Goal: Navigation & Orientation: Understand site structure

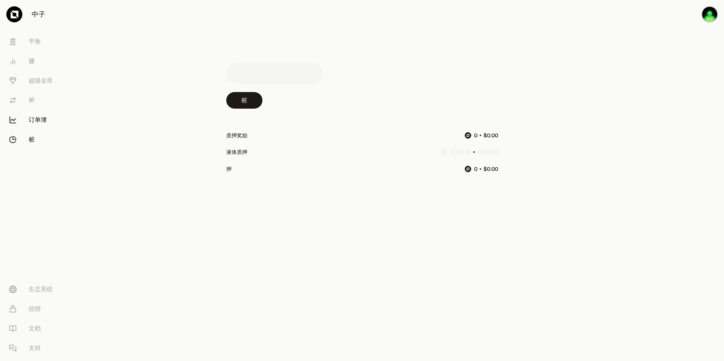
click at [42, 121] on font "订单簿" at bounding box center [38, 119] width 18 height 9
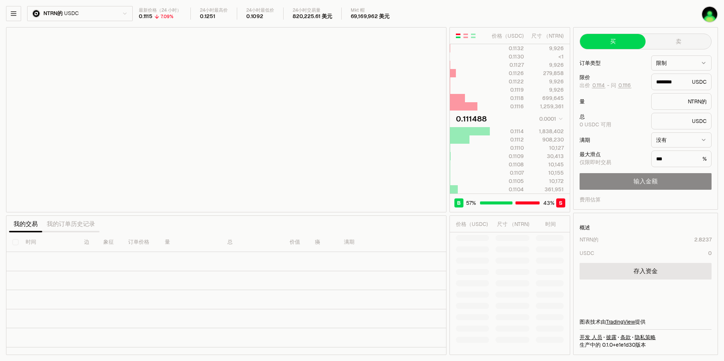
type input "********"
click at [120, 11] on html "中子 [PERSON_NAME] 赚 超级金库 桥 订单簿 桩 生态系统 统辖 文档 支持 NTRN的 USDC 最新价格（24 小时） 0.1115 7.0…" at bounding box center [362, 180] width 724 height 361
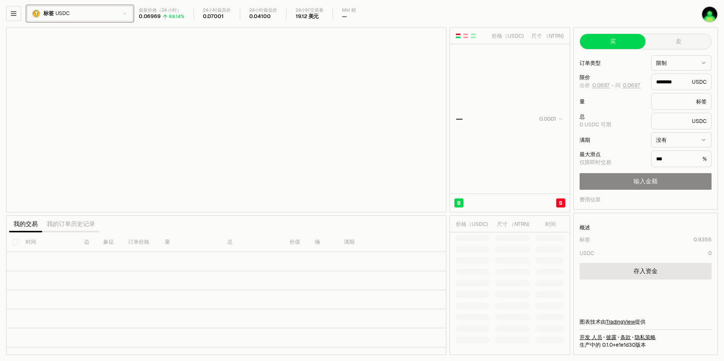
type input "********"
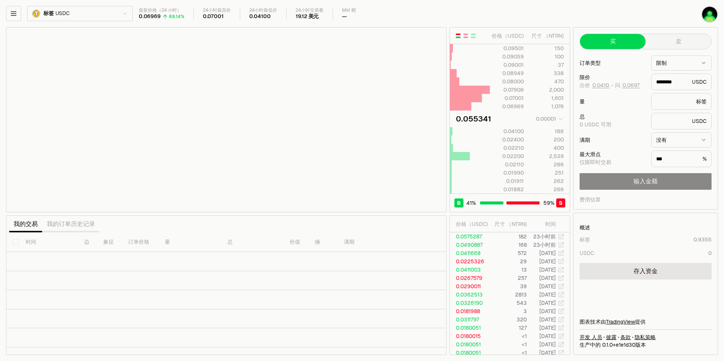
click at [671, 46] on button "卖" at bounding box center [679, 41] width 66 height 15
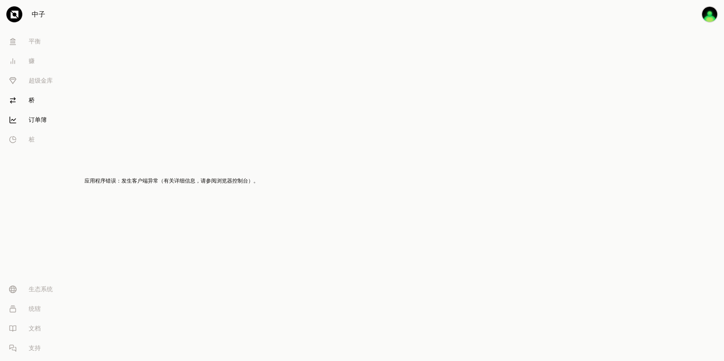
click at [37, 107] on link "桥" at bounding box center [42, 101] width 78 height 20
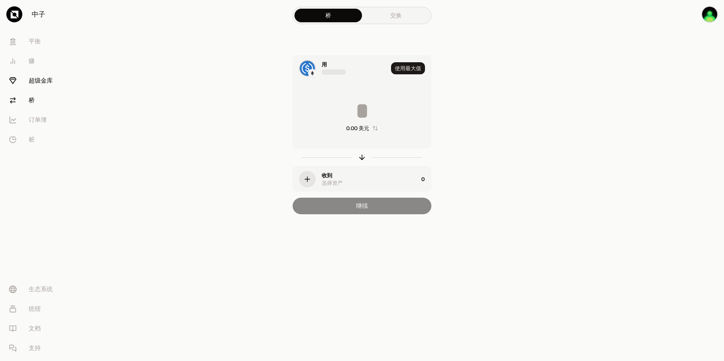
click at [37, 85] on font "超级金库" at bounding box center [41, 80] width 24 height 9
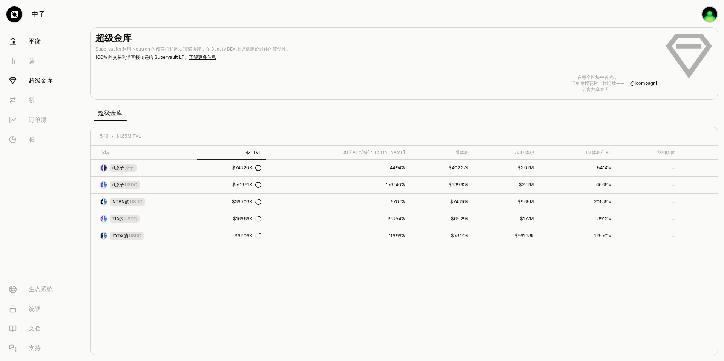
click at [43, 43] on link "平衡" at bounding box center [42, 42] width 78 height 20
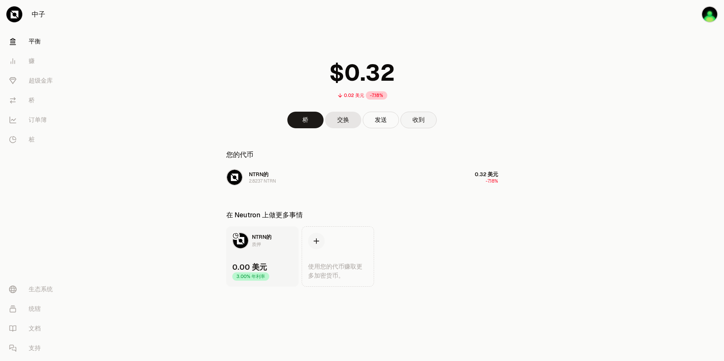
click at [429, 120] on button "收到" at bounding box center [419, 120] width 36 height 17
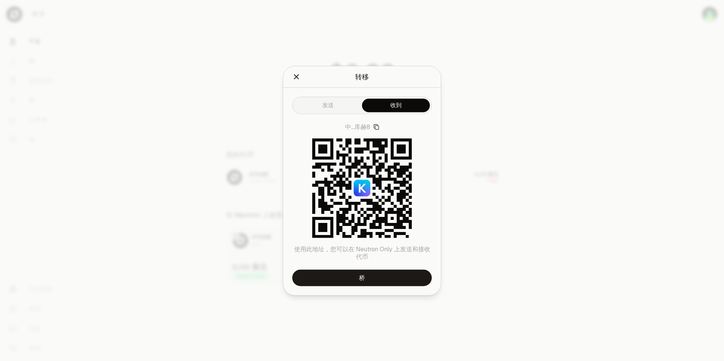
click at [296, 78] on icon "关闭" at bounding box center [296, 76] width 5 height 5
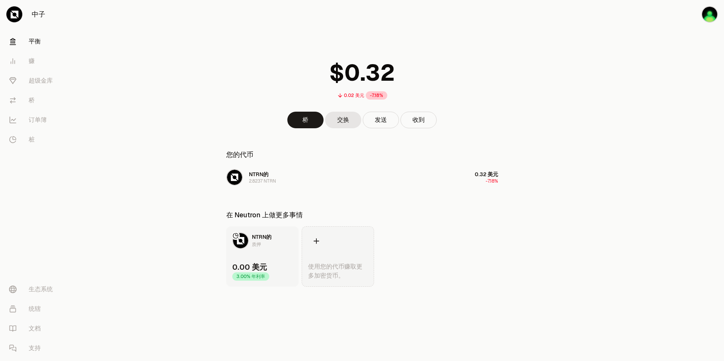
click at [322, 241] on div at bounding box center [316, 241] width 17 height 17
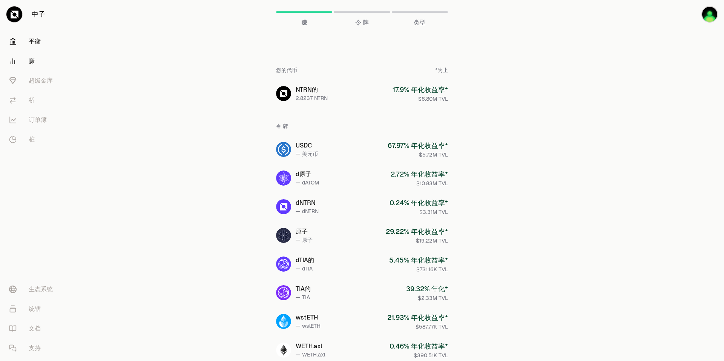
click at [42, 40] on link "平衡" at bounding box center [42, 42] width 78 height 20
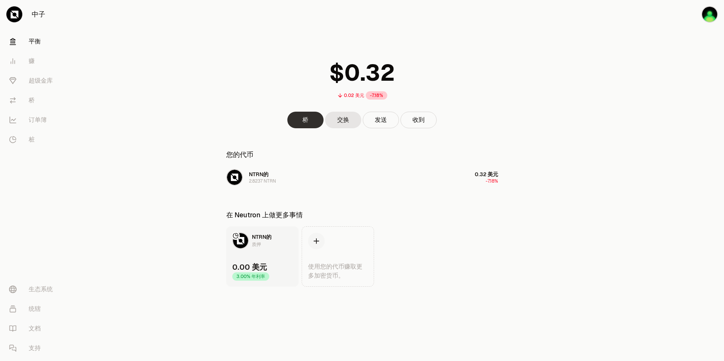
click at [307, 117] on link "桥" at bounding box center [305, 120] width 36 height 17
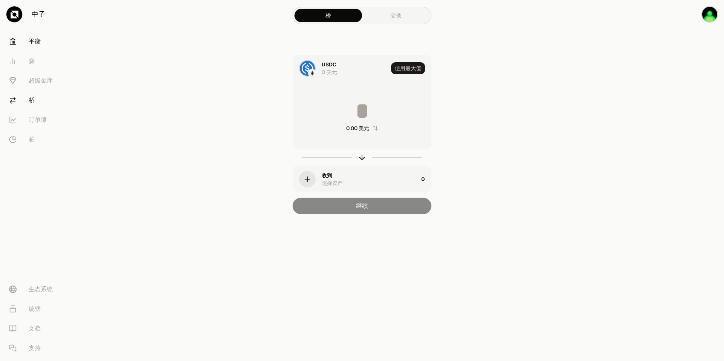
click at [36, 39] on font "平衡" at bounding box center [35, 41] width 12 height 9
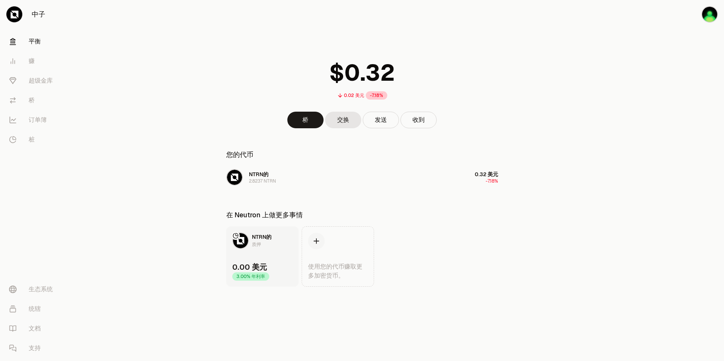
click at [11, 15] on icon at bounding box center [15, 15] width 8 height 8
click at [30, 17] on link "中子" at bounding box center [42, 14] width 85 height 29
click at [40, 16] on font "中子" at bounding box center [39, 14] width 14 height 11
click at [709, 12] on img "button" at bounding box center [709, 14] width 15 height 15
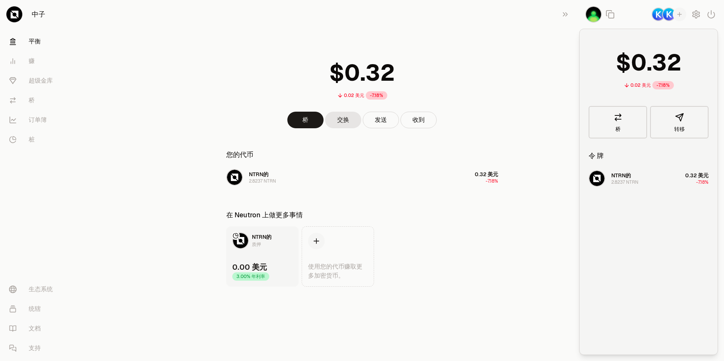
click at [658, 15] on img "button" at bounding box center [659, 14] width 12 height 12
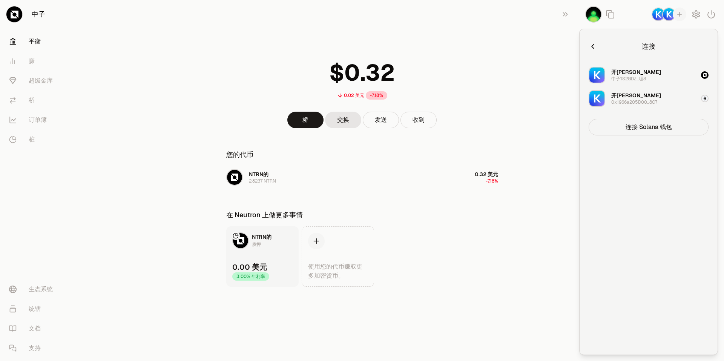
click at [646, 134] on button "连接 Solana 钱包" at bounding box center [649, 127] width 120 height 17
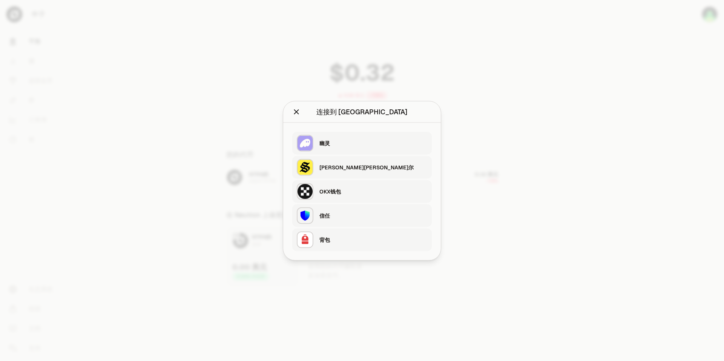
click at [296, 111] on icon "关闭" at bounding box center [296, 111] width 5 height 5
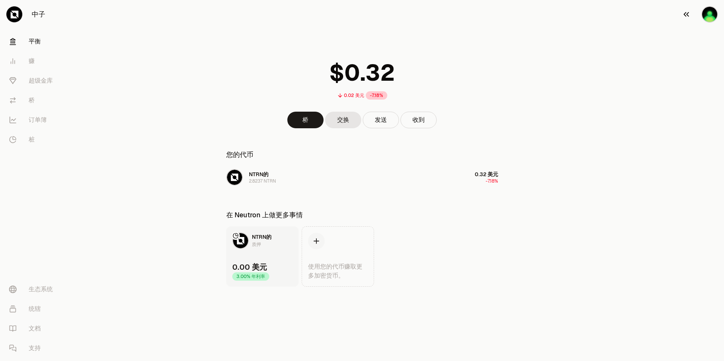
click at [704, 12] on img "button" at bounding box center [709, 14] width 15 height 15
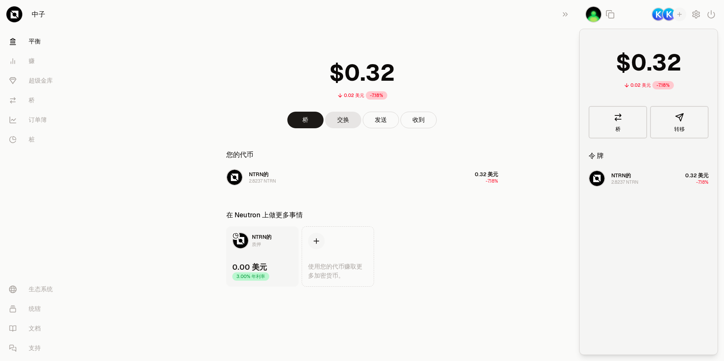
click at [679, 17] on icon "button" at bounding box center [679, 14] width 7 height 7
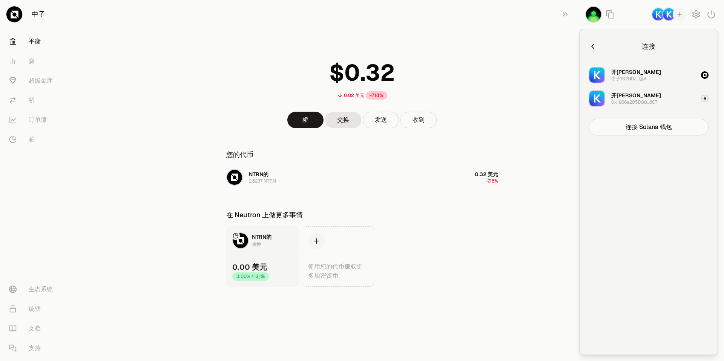
click at [653, 101] on div "0x1966a205D00...8C7" at bounding box center [635, 102] width 46 height 6
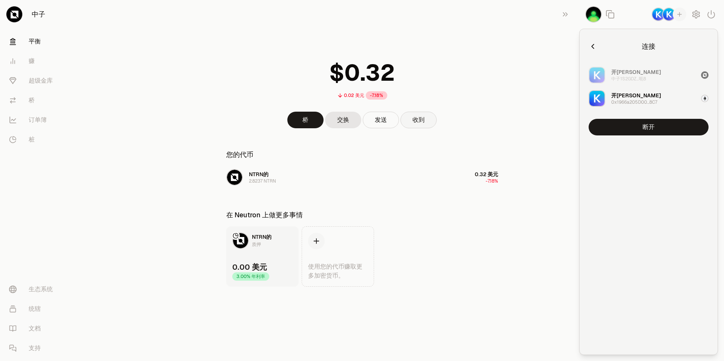
click at [420, 121] on button "收到" at bounding box center [419, 120] width 36 height 17
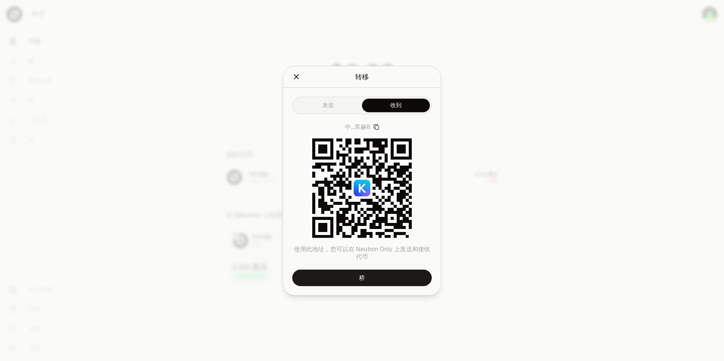
click at [297, 77] on icon "关闭" at bounding box center [296, 76] width 5 height 5
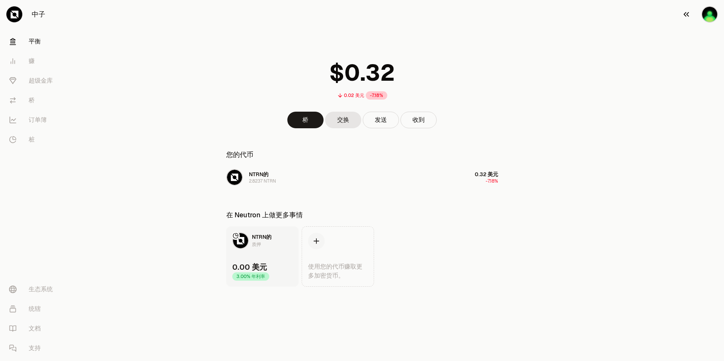
click at [713, 13] on img "button" at bounding box center [709, 14] width 15 height 15
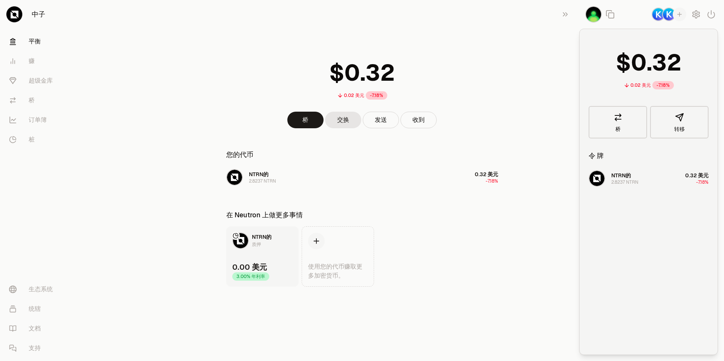
click at [675, 14] on div "button" at bounding box center [680, 15] width 14 height 14
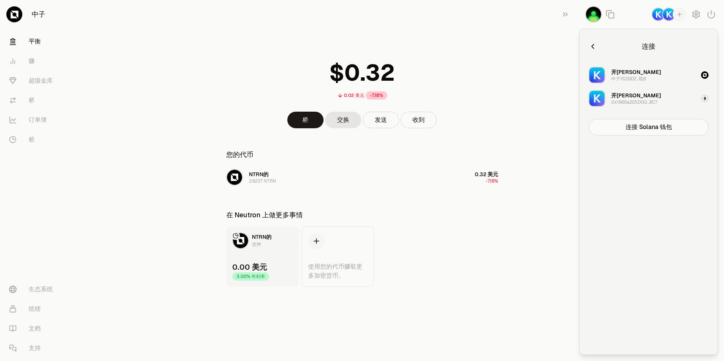
click at [620, 75] on div "开[PERSON_NAME]" at bounding box center [637, 72] width 50 height 8
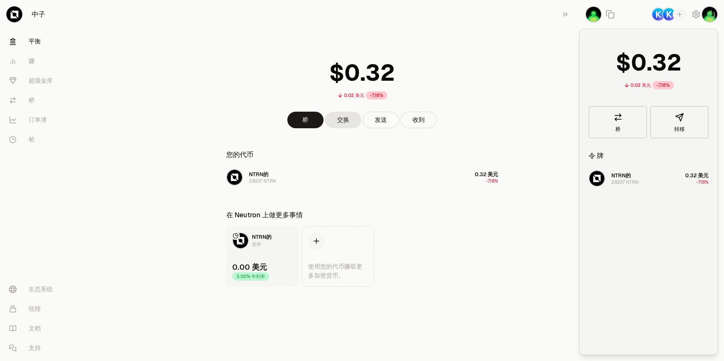
click at [541, 117] on main "0.02 美元 -7.18% 桥 交换 发送 收到 您的代币 NTRN的 2.8237 NTRN 0.32 美元 -7.18% 在 Neutron 上做更多事…" at bounding box center [405, 158] width 640 height 317
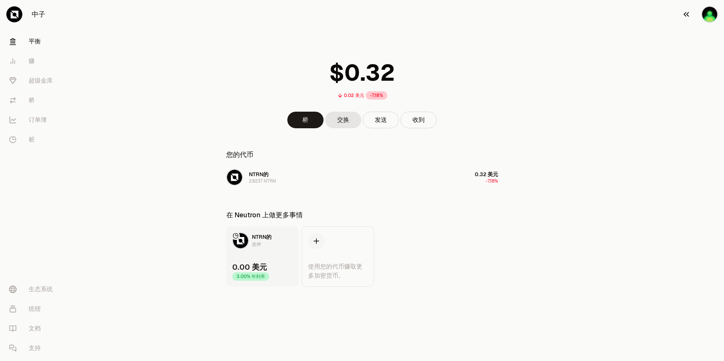
click at [718, 14] on div "button" at bounding box center [710, 14] width 17 height 17
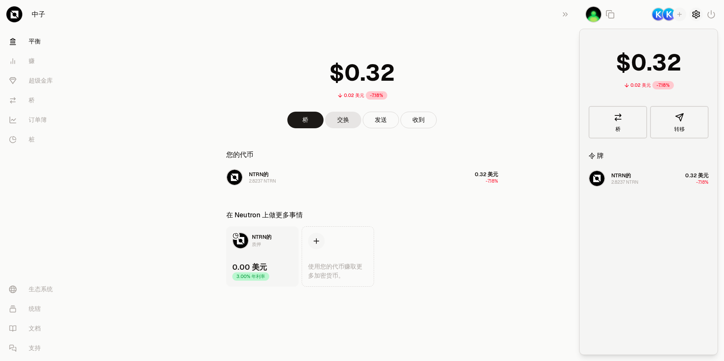
click at [698, 15] on icon "button" at bounding box center [696, 14] width 3 height 3
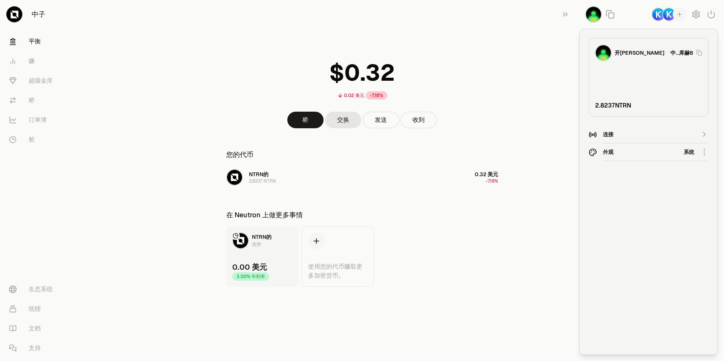
click at [631, 134] on div "连接" at bounding box center [648, 135] width 91 height 8
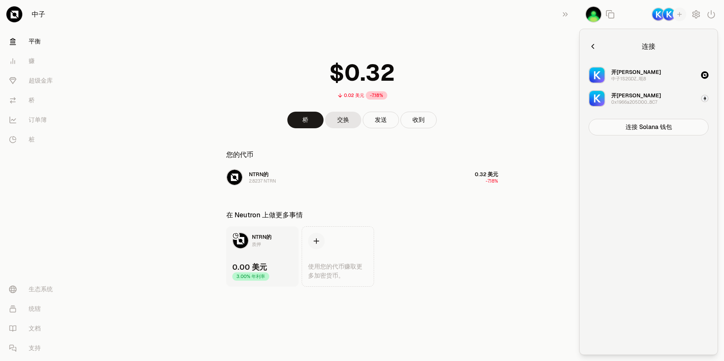
click at [594, 45] on icon "button" at bounding box center [593, 46] width 3 height 5
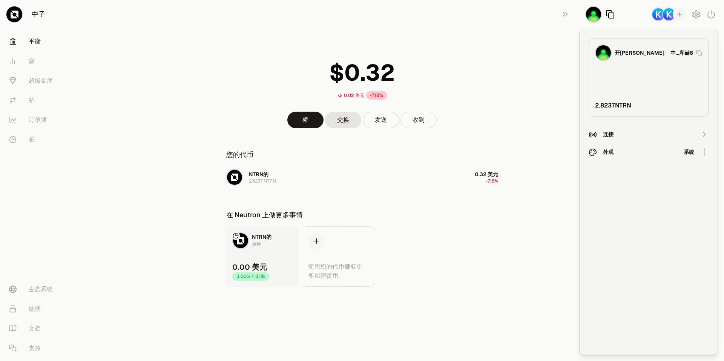
click at [616, 15] on button "button" at bounding box center [611, 15] width 14 height 14
click at [609, 14] on icon "button" at bounding box center [611, 15] width 5 height 5
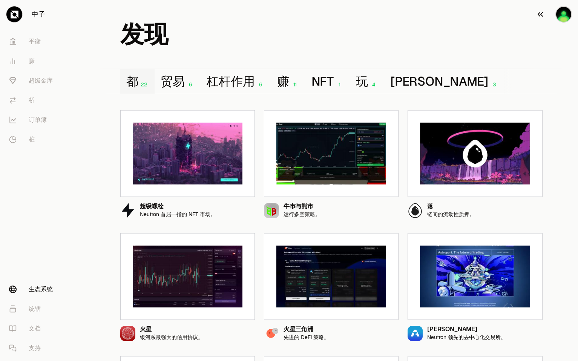
click at [553, 14] on button "button" at bounding box center [554, 14] width 48 height 29
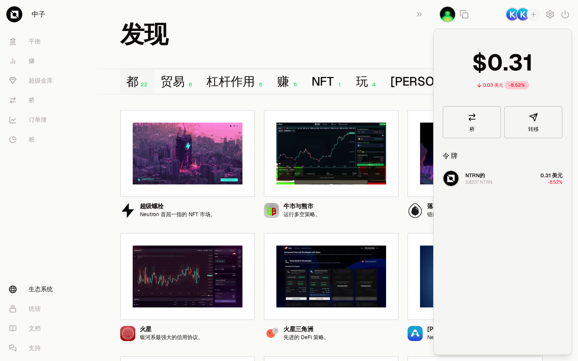
click at [371, 16] on div "发现" at bounding box center [331, 22] width 441 height 45
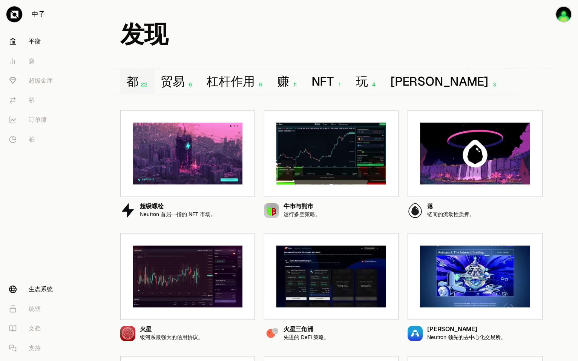
click at [45, 41] on link "平衡" at bounding box center [42, 42] width 78 height 20
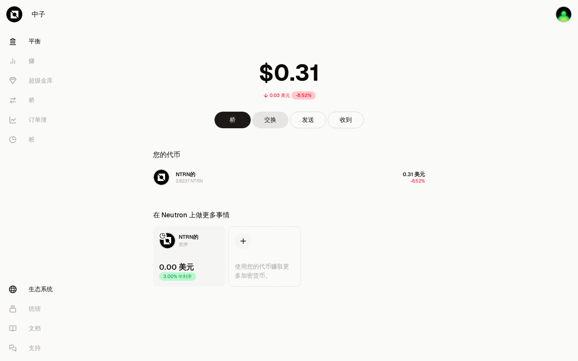
click at [41, 291] on font "生态系统" at bounding box center [41, 289] width 24 height 9
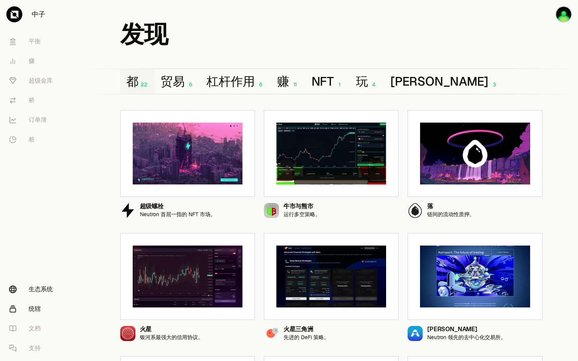
click at [40, 311] on font "统辖" at bounding box center [35, 308] width 12 height 9
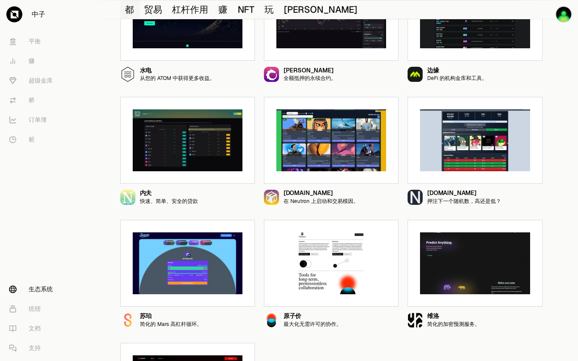
scroll to position [679, 0]
